Goal: Task Accomplishment & Management: Use online tool/utility

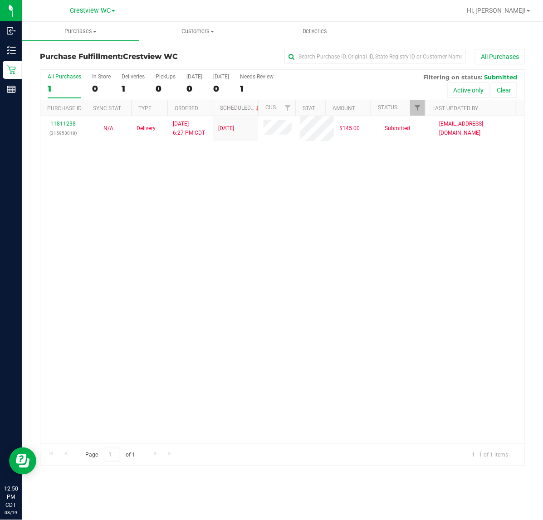
click at [132, 281] on div "11811238 (315953018) N/A Delivery [DATE] 6:27 PM CDT 8/22/2025 $145.00 Submitte…" at bounding box center [282, 280] width 484 height 328
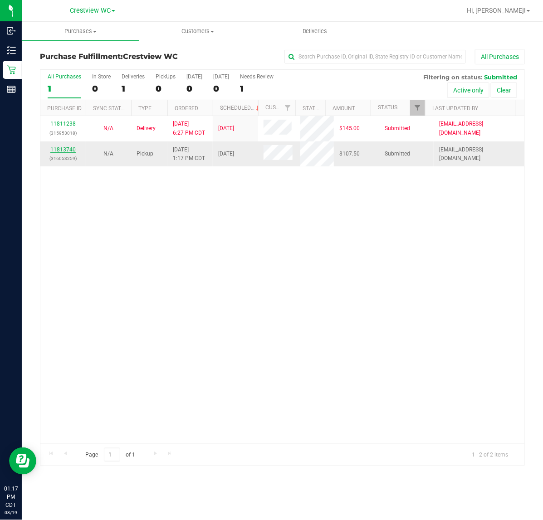
click at [67, 150] on link "11813740" at bounding box center [62, 149] width 25 height 6
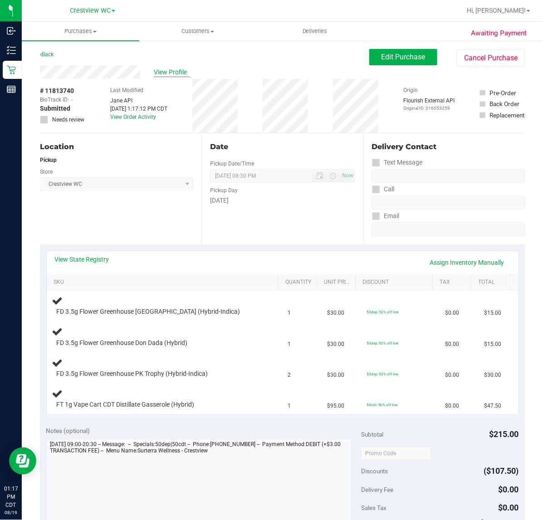
click at [178, 68] on span "View Profile" at bounding box center [172, 73] width 36 height 10
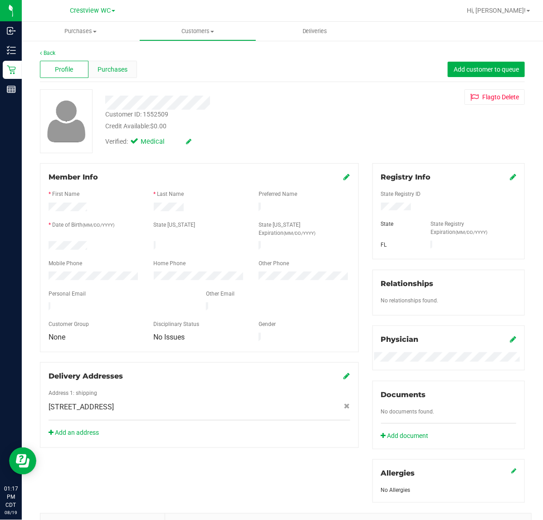
click at [110, 68] on span "Purchases" at bounding box center [112, 70] width 30 height 10
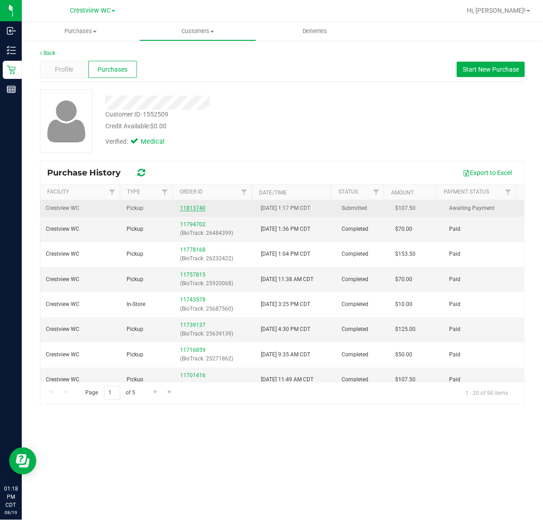
click at [196, 208] on link "11813740" at bounding box center [192, 208] width 25 height 6
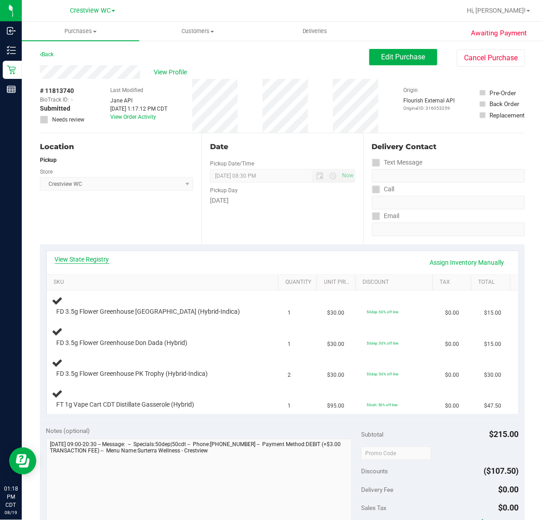
click at [93, 260] on link "View State Registry" at bounding box center [82, 259] width 54 height 9
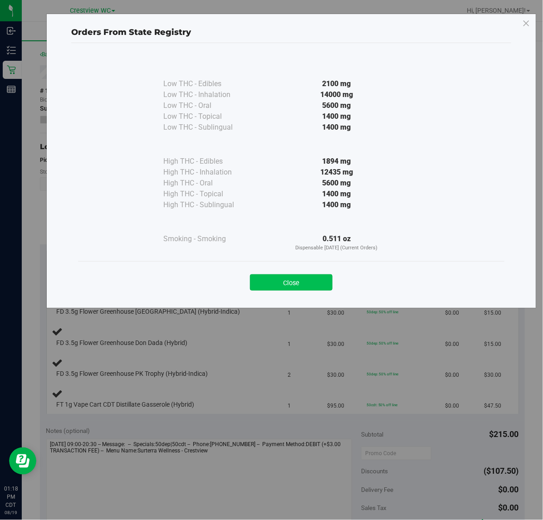
click at [300, 282] on button "Close" at bounding box center [291, 282] width 82 height 16
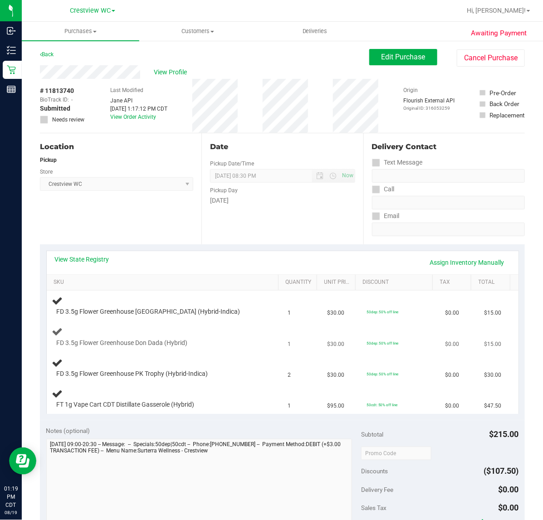
click at [160, 347] on div at bounding box center [158, 347] width 202 height 0
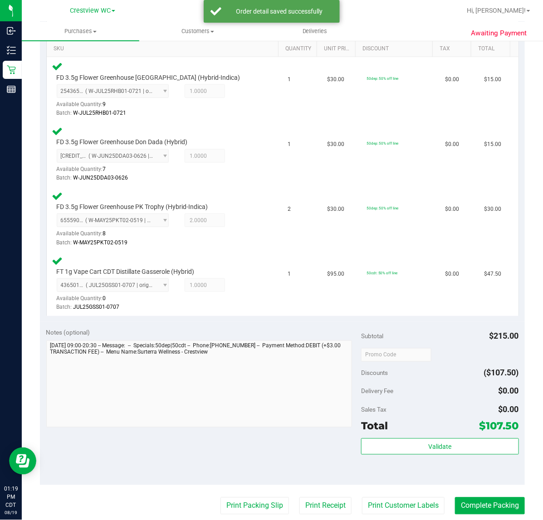
scroll to position [247, 0]
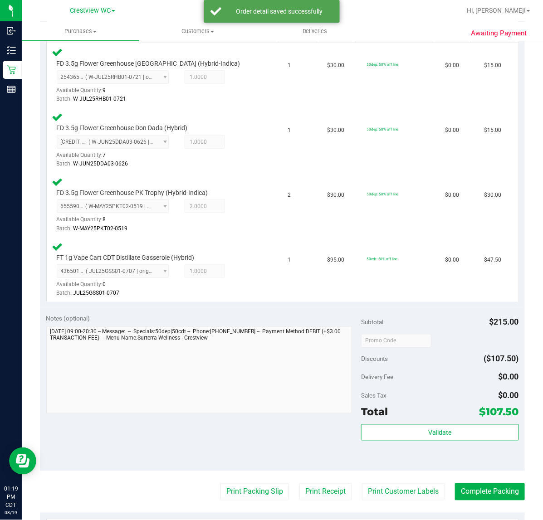
click at [425, 412] on div "Total $107.50" at bounding box center [439, 412] width 157 height 16
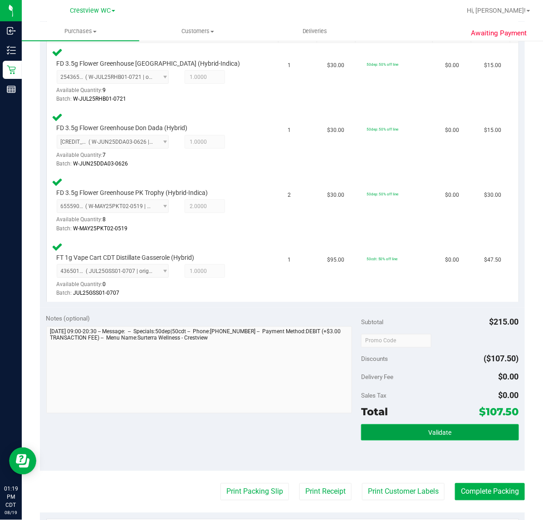
click at [415, 433] on button "Validate" at bounding box center [439, 432] width 157 height 16
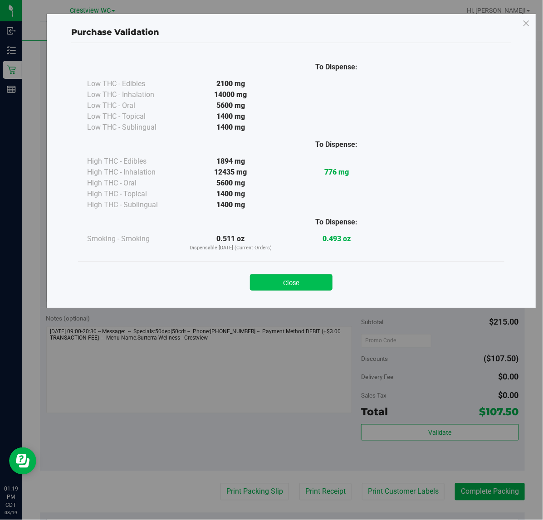
click at [315, 282] on button "Close" at bounding box center [291, 282] width 82 height 16
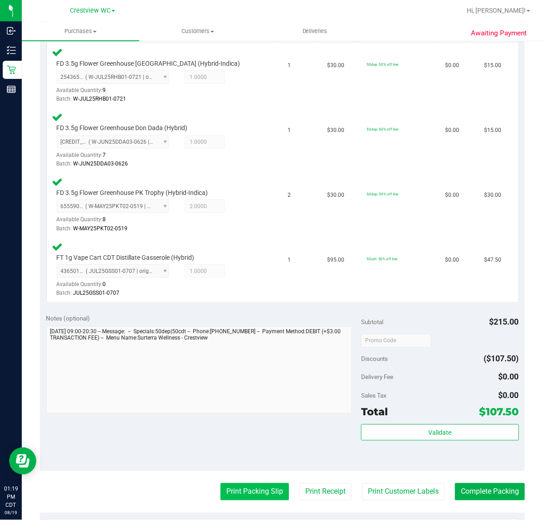
click at [259, 490] on button "Print Packing Slip" at bounding box center [254, 491] width 68 height 17
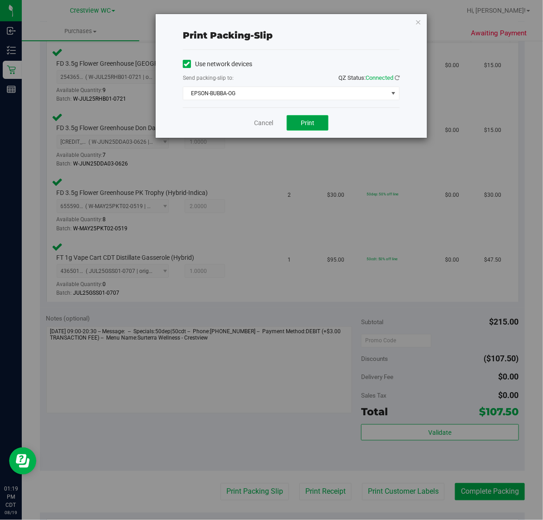
click at [311, 123] on span "Print" at bounding box center [307, 122] width 14 height 7
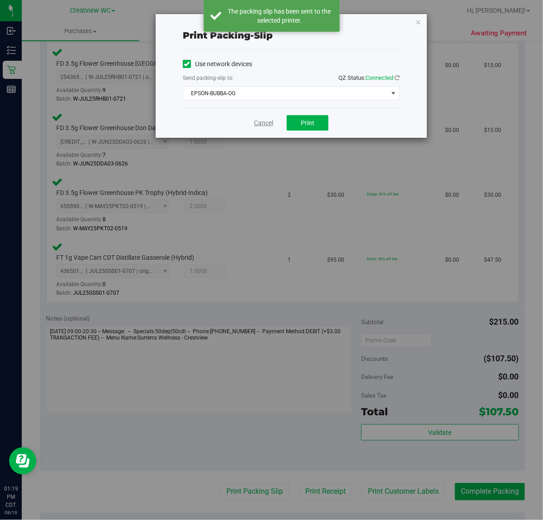
click at [266, 125] on link "Cancel" at bounding box center [263, 123] width 19 height 10
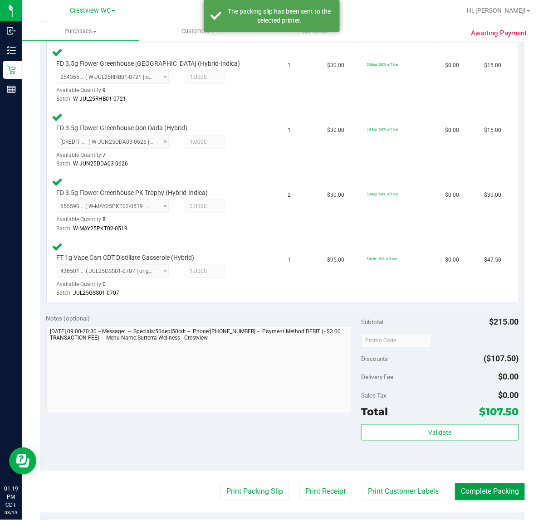
click at [488, 487] on button "Complete Packing" at bounding box center [490, 491] width 70 height 17
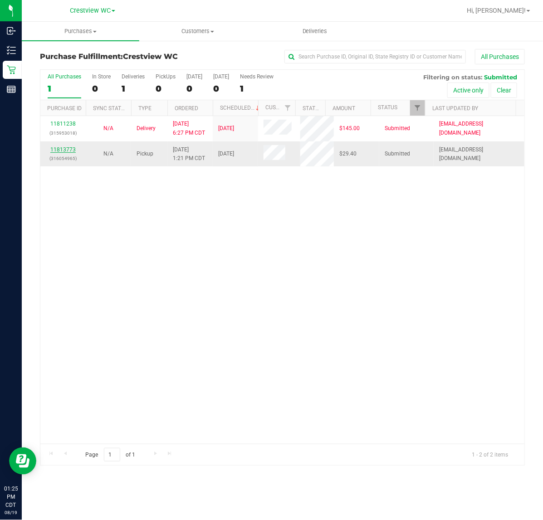
click at [64, 150] on link "11813773" at bounding box center [62, 149] width 25 height 6
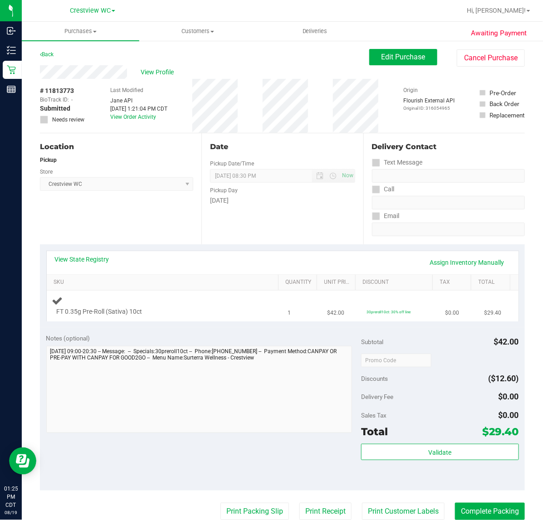
click at [213, 301] on div "FT 0.35g Pre-Roll (Sativa) 10ct" at bounding box center [164, 305] width 225 height 21
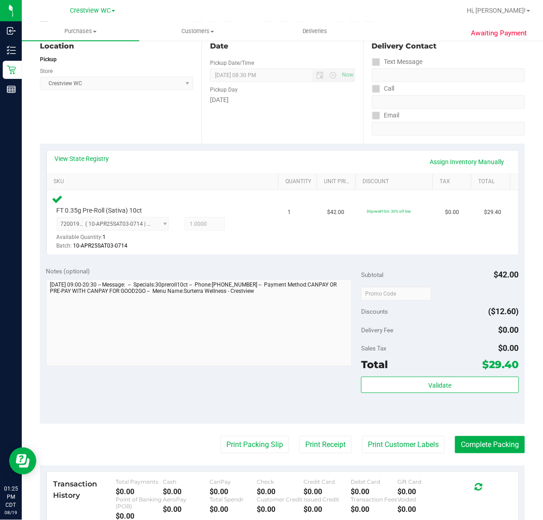
scroll to position [211, 0]
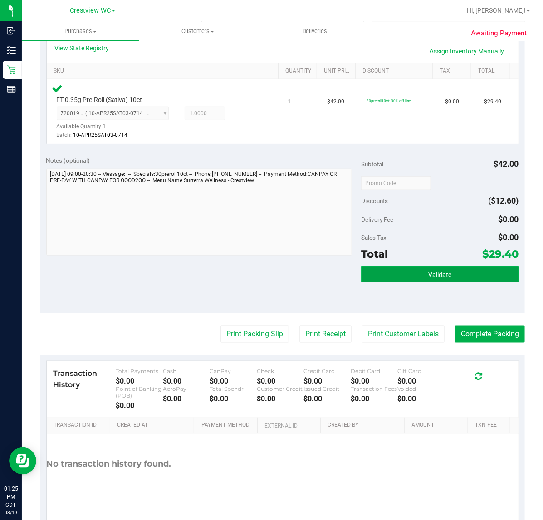
click at [448, 271] on button "Validate" at bounding box center [439, 274] width 157 height 16
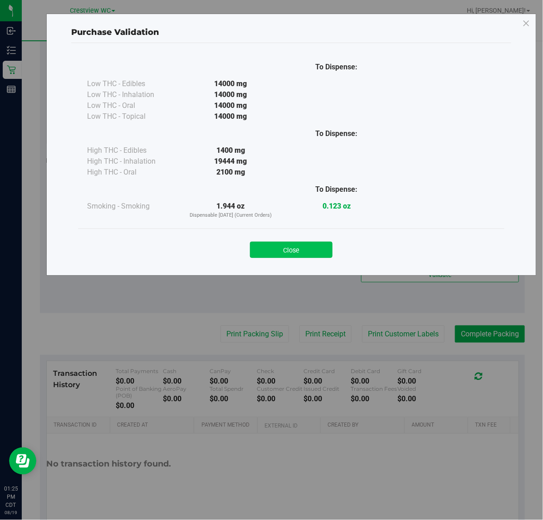
click at [304, 257] on button "Close" at bounding box center [291, 250] width 82 height 16
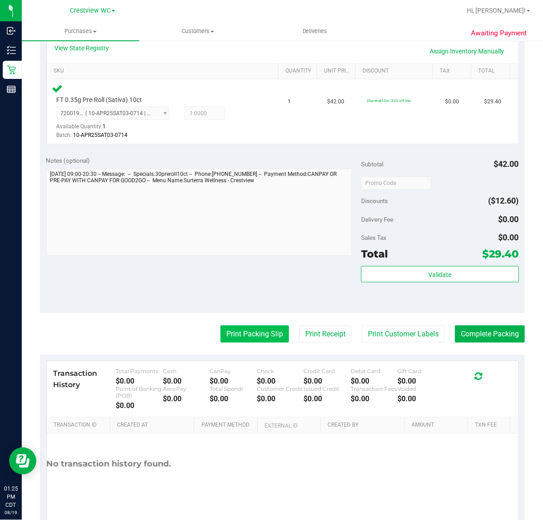
click at [254, 332] on button "Print Packing Slip" at bounding box center [254, 333] width 68 height 17
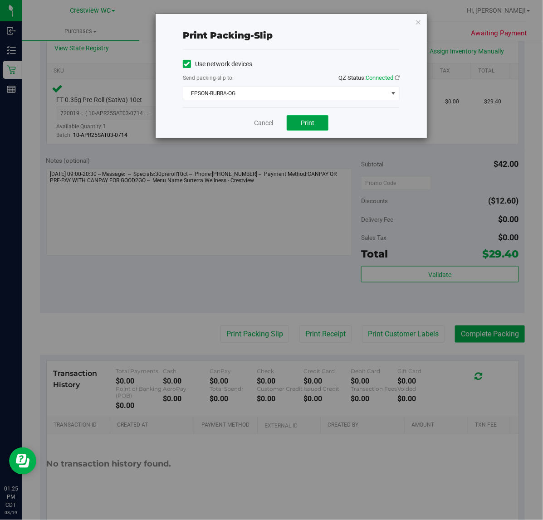
click at [309, 121] on span "Print" at bounding box center [307, 122] width 14 height 7
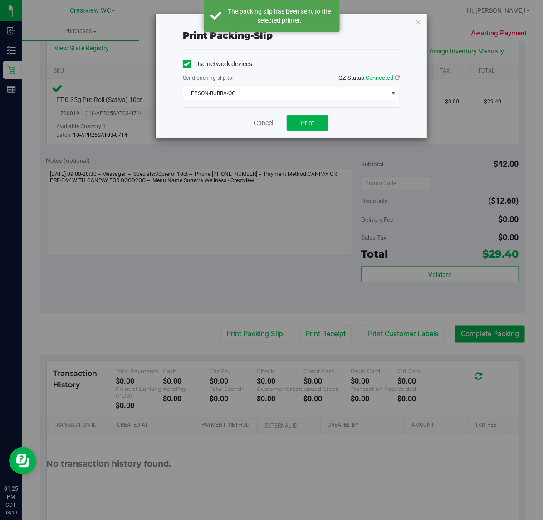
click at [257, 126] on link "Cancel" at bounding box center [263, 123] width 19 height 10
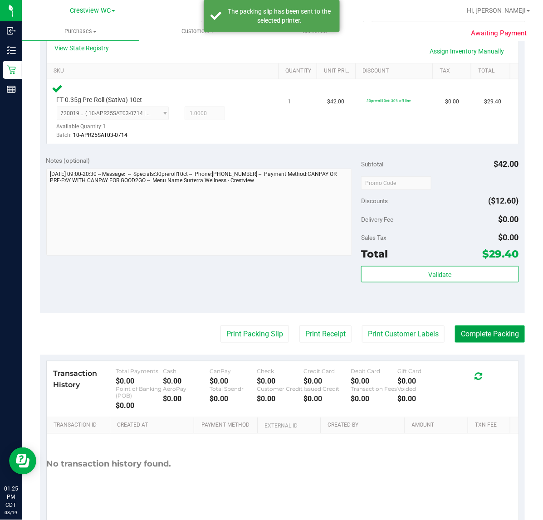
click at [490, 334] on button "Complete Packing" at bounding box center [490, 333] width 70 height 17
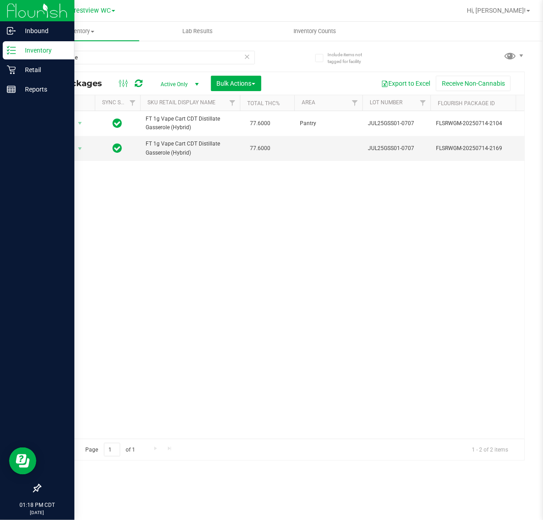
type input "gasserole"
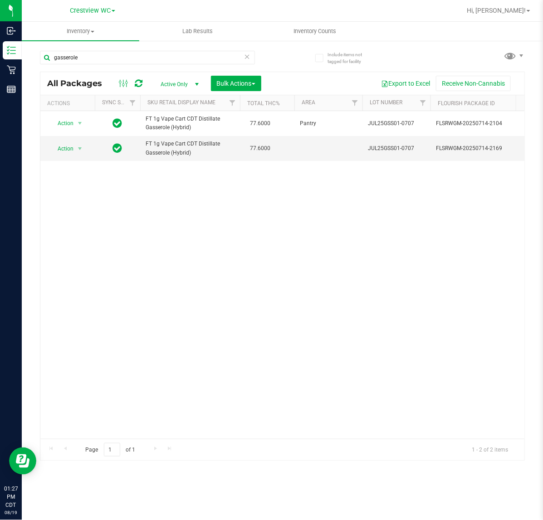
click at [247, 56] on icon at bounding box center [247, 56] width 6 height 11
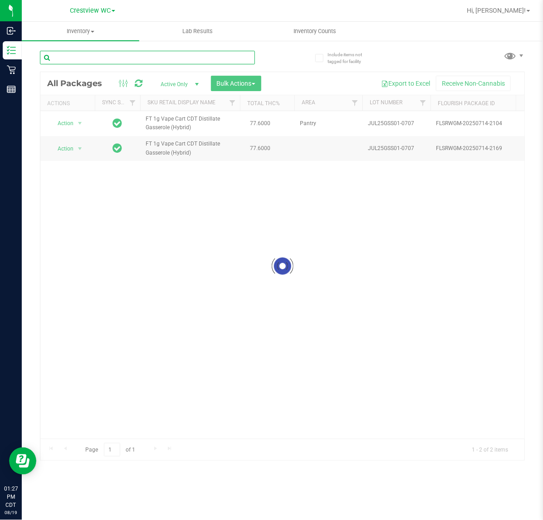
click at [219, 59] on input "text" at bounding box center [147, 58] width 215 height 14
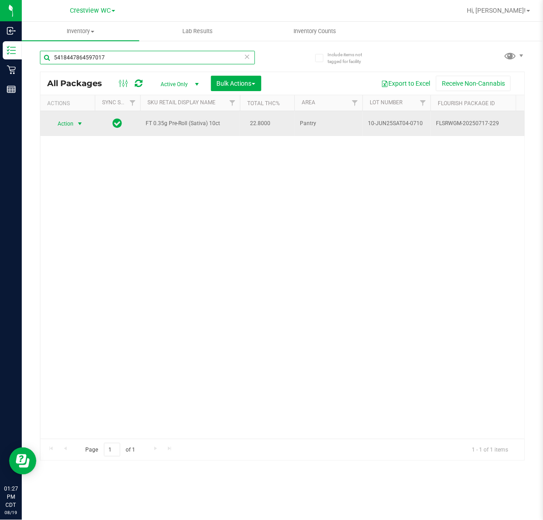
type input "5418447864597017"
click at [80, 124] on span "select" at bounding box center [79, 123] width 7 height 7
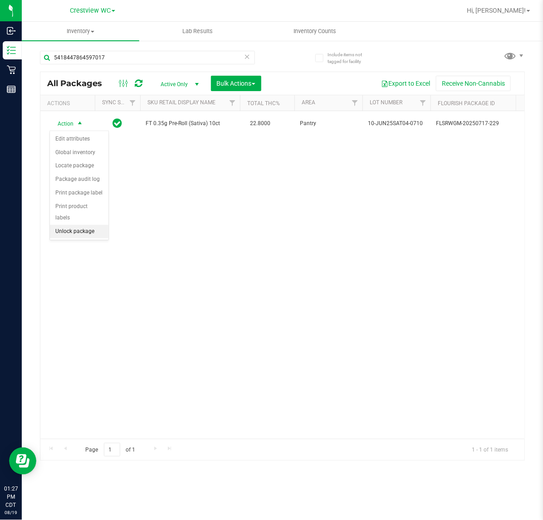
click at [80, 225] on li "Unlock package" at bounding box center [79, 232] width 58 height 14
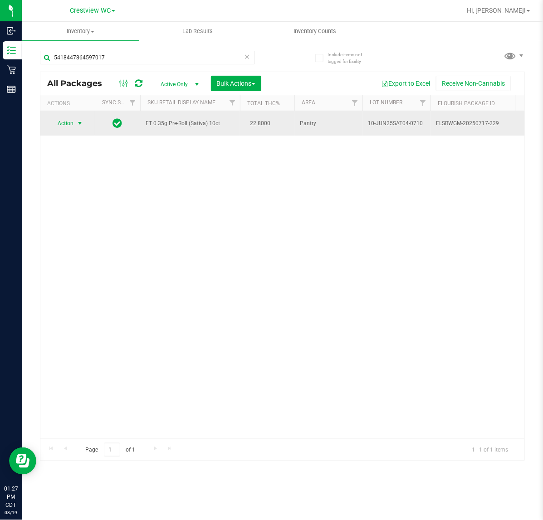
click at [77, 127] on span "select" at bounding box center [79, 123] width 7 height 7
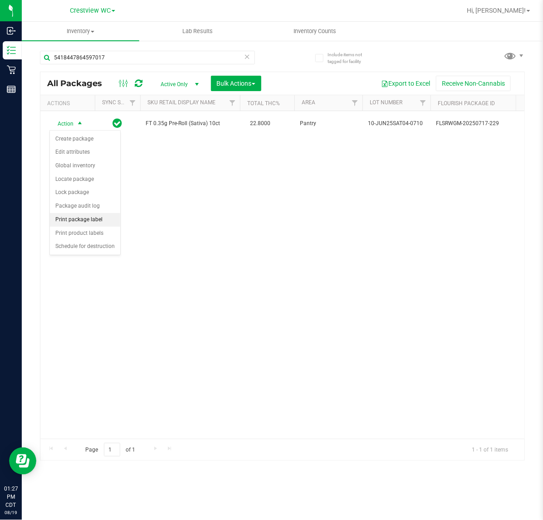
click at [93, 223] on li "Print package label" at bounding box center [85, 220] width 70 height 14
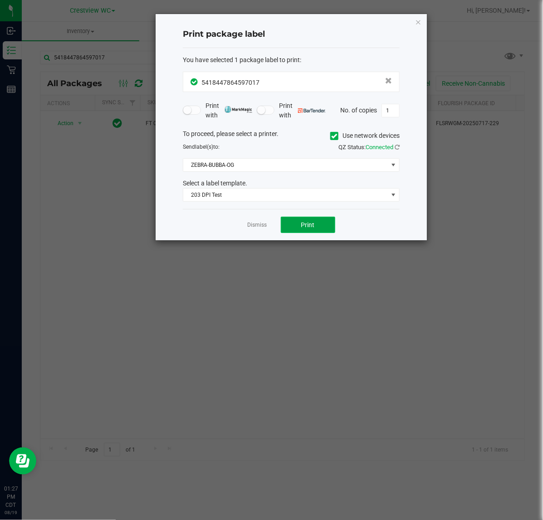
click at [309, 225] on span "Print" at bounding box center [308, 224] width 14 height 7
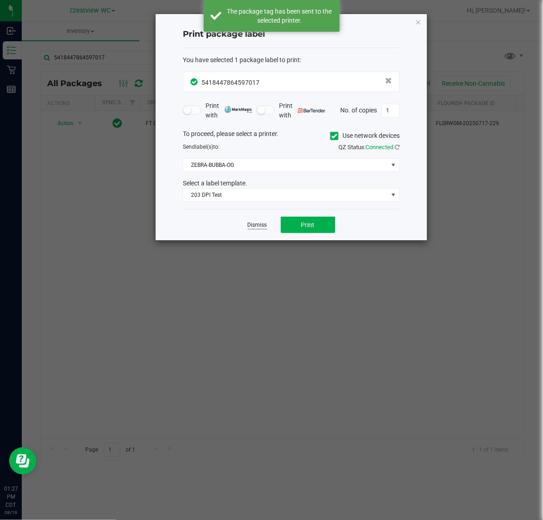
click at [252, 228] on link "Dismiss" at bounding box center [256, 225] width 19 height 8
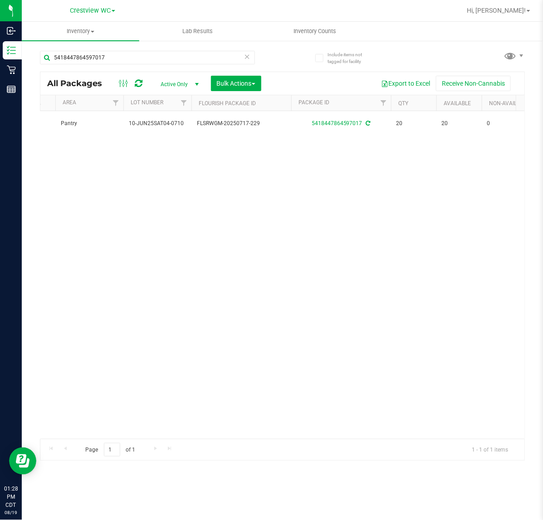
scroll to position [0, 259]
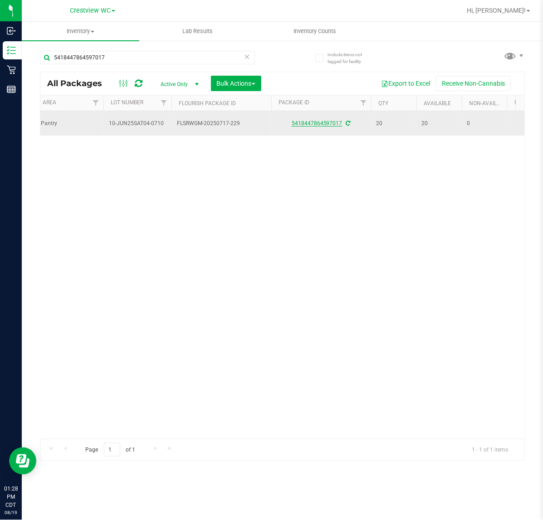
click at [318, 123] on link "5418447864597017" at bounding box center [316, 123] width 51 height 6
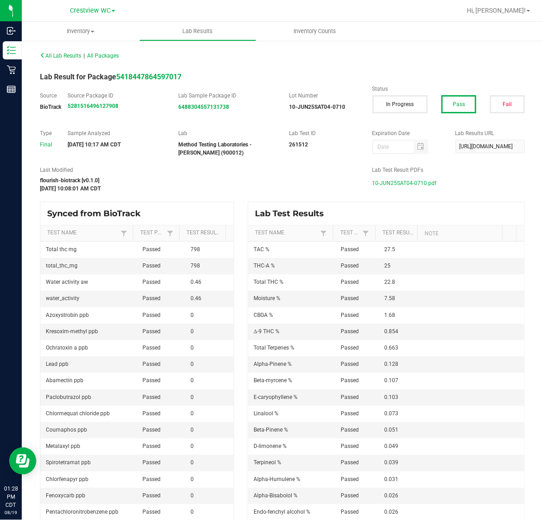
click at [417, 182] on span "10-JUN25SAT04-0710.pdf" at bounding box center [404, 183] width 64 height 14
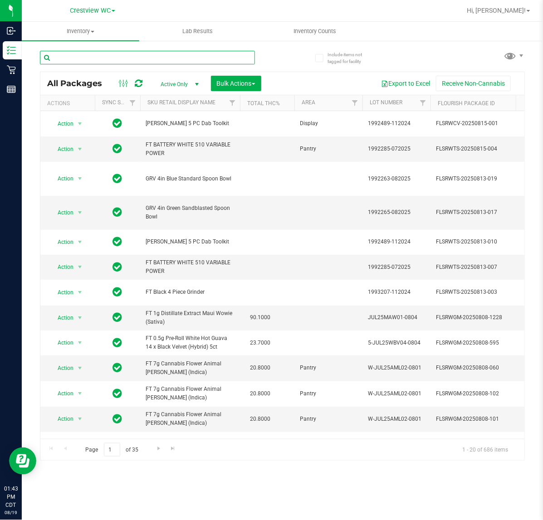
click at [205, 56] on input "text" at bounding box center [147, 58] width 215 height 14
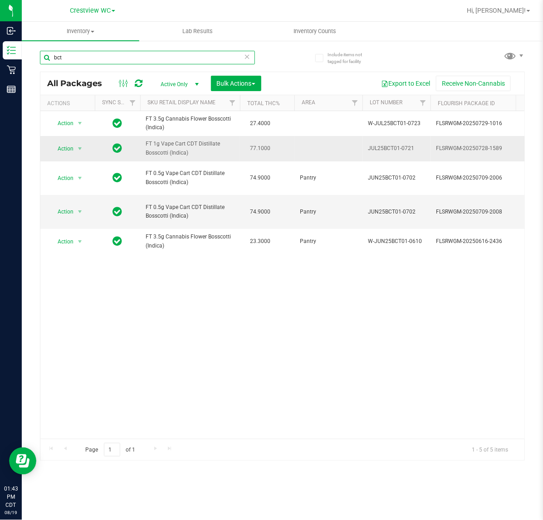
type input "bct"
click at [197, 155] on span "FT 1g Vape Cart CDT Distillate Bosscotti (Indica)" at bounding box center [189, 148] width 89 height 17
